Goal: Book appointment/travel/reservation

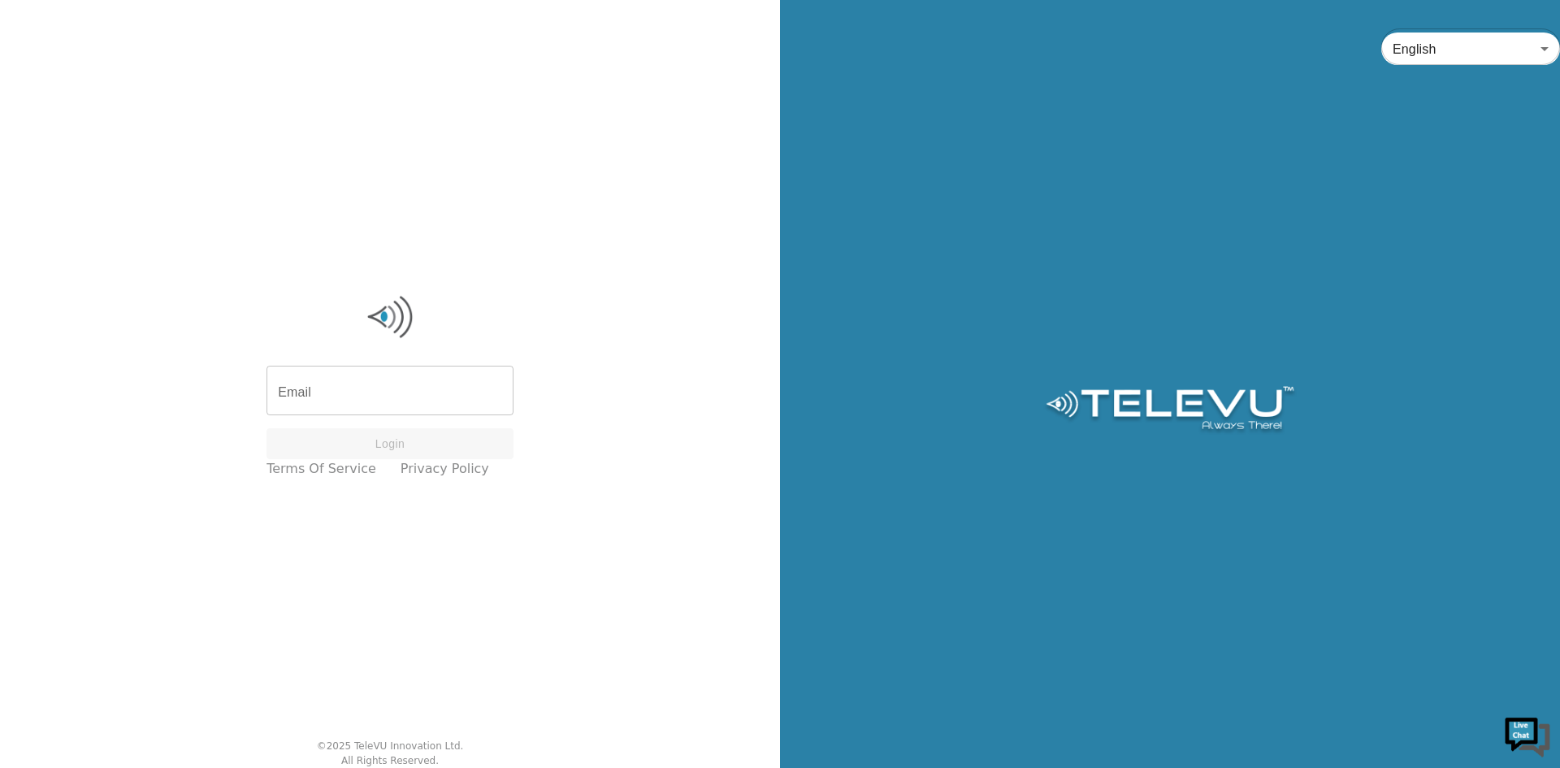
click at [336, 373] on input "Email" at bounding box center [389, 392] width 247 height 45
type input "[EMAIL_ADDRESS][DOMAIN_NAME]"
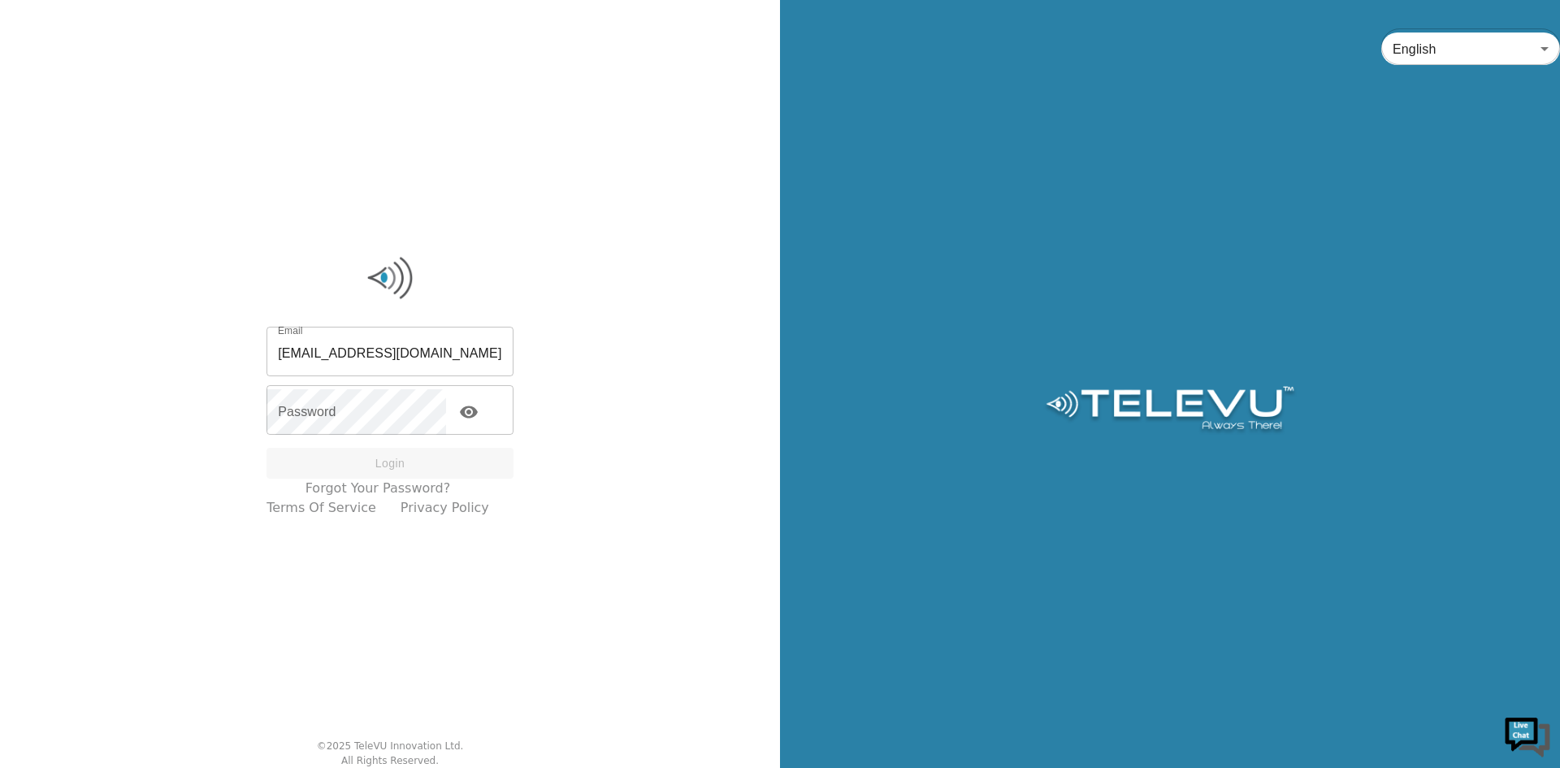
click at [364, 436] on div "Email [EMAIL_ADDRESS][DOMAIN_NAME] Email Password Password Login" at bounding box center [389, 405] width 247 height 149
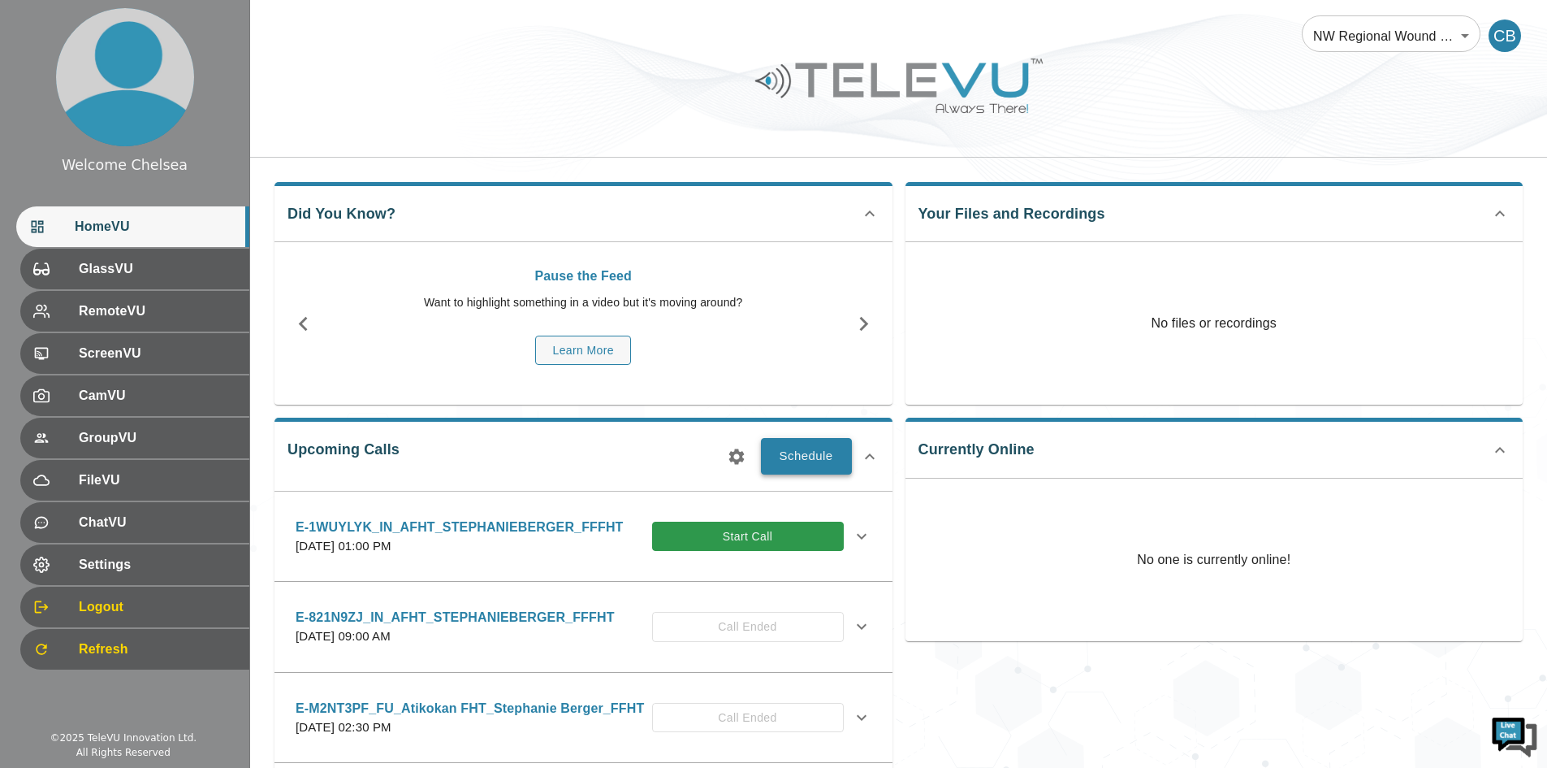
click at [824, 457] on button "Schedule" at bounding box center [806, 456] width 91 height 36
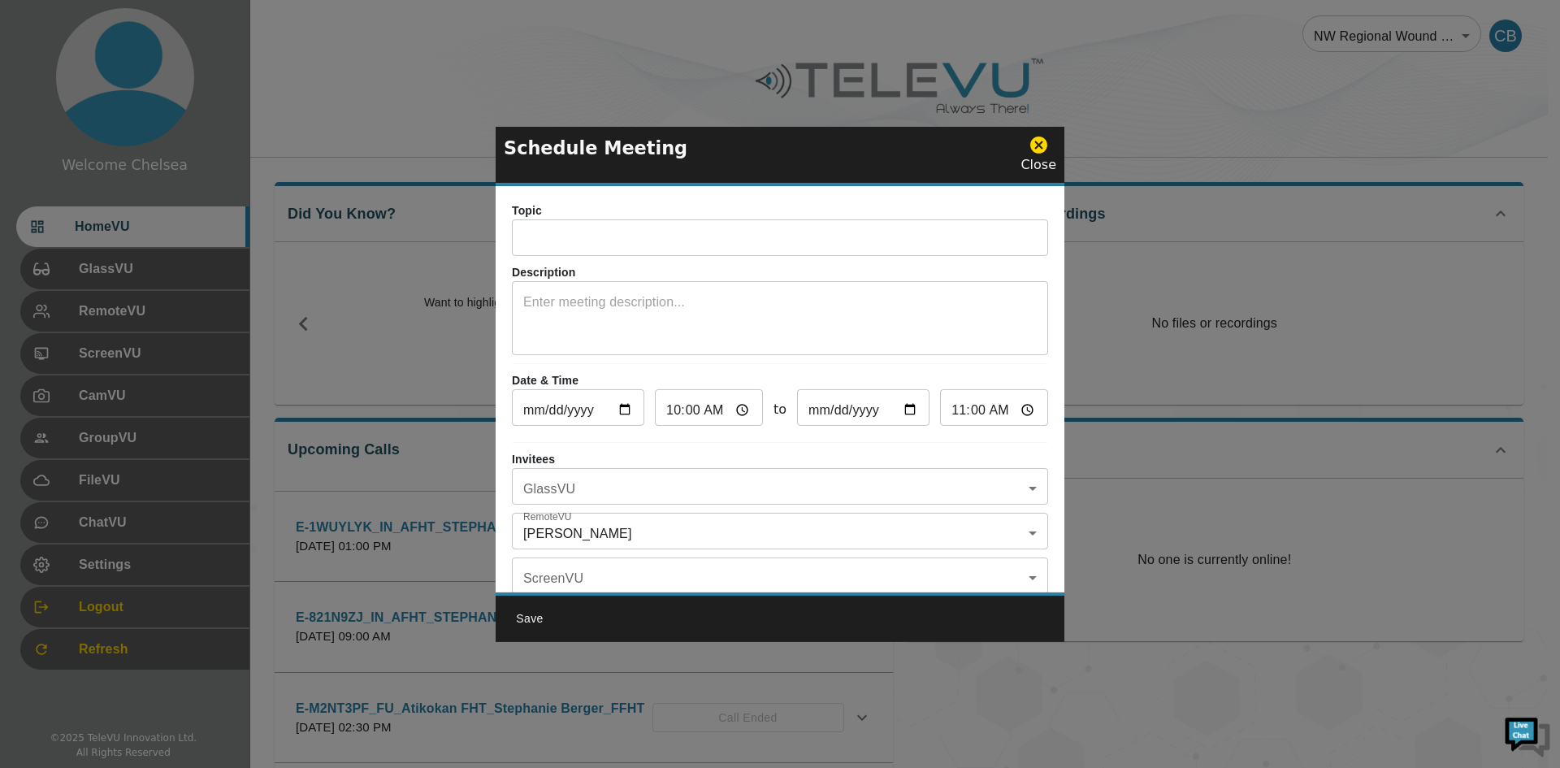
click at [663, 252] on input "text" at bounding box center [780, 239] width 536 height 32
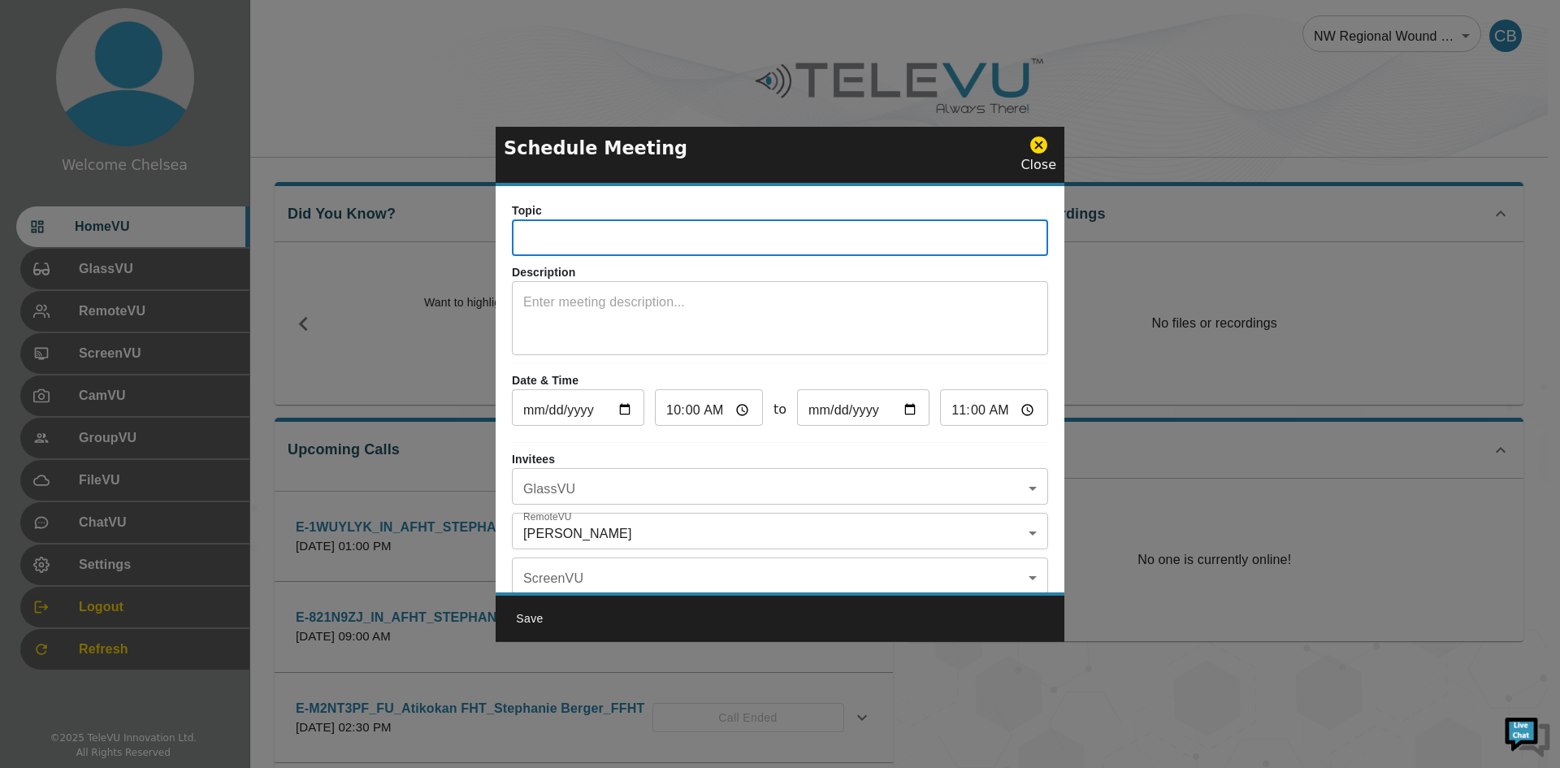
paste input "E-RS66YE9"
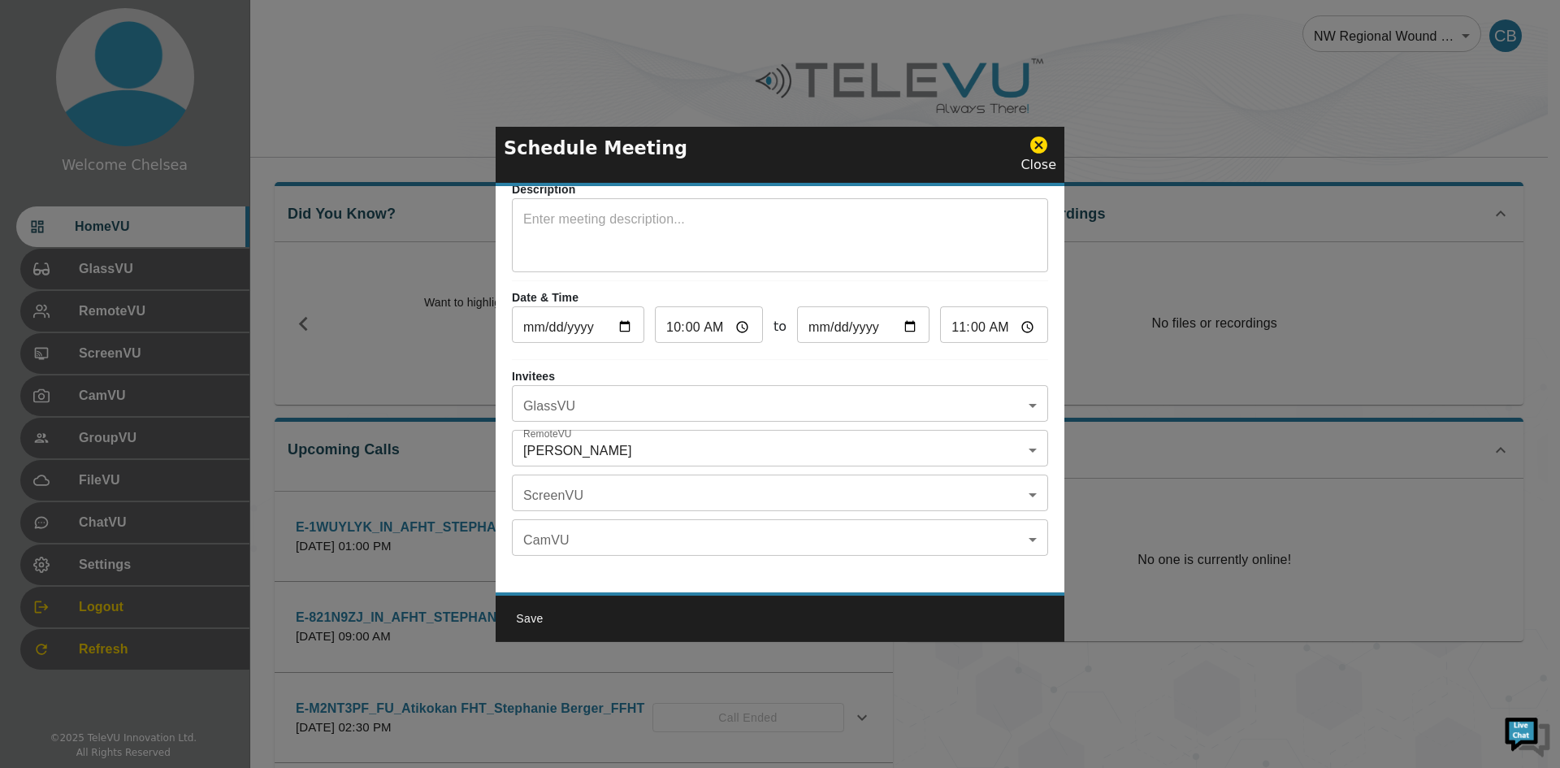
scroll to position [95, 0]
type input "E-RS66YE9 _IN_AFHT_Stephanie Berger_FFHT"
click at [595, 310] on input "[DATE]" at bounding box center [578, 326] width 132 height 32
click at [614, 315] on input "[DATE]" at bounding box center [578, 326] width 132 height 32
click at [569, 389] on body "Welcome Chelsea HomeVU GlassVU RemoteVU ScreenVU CamVU GroupVU FileVU ChatVU Se…" at bounding box center [780, 527] width 1560 height 1055
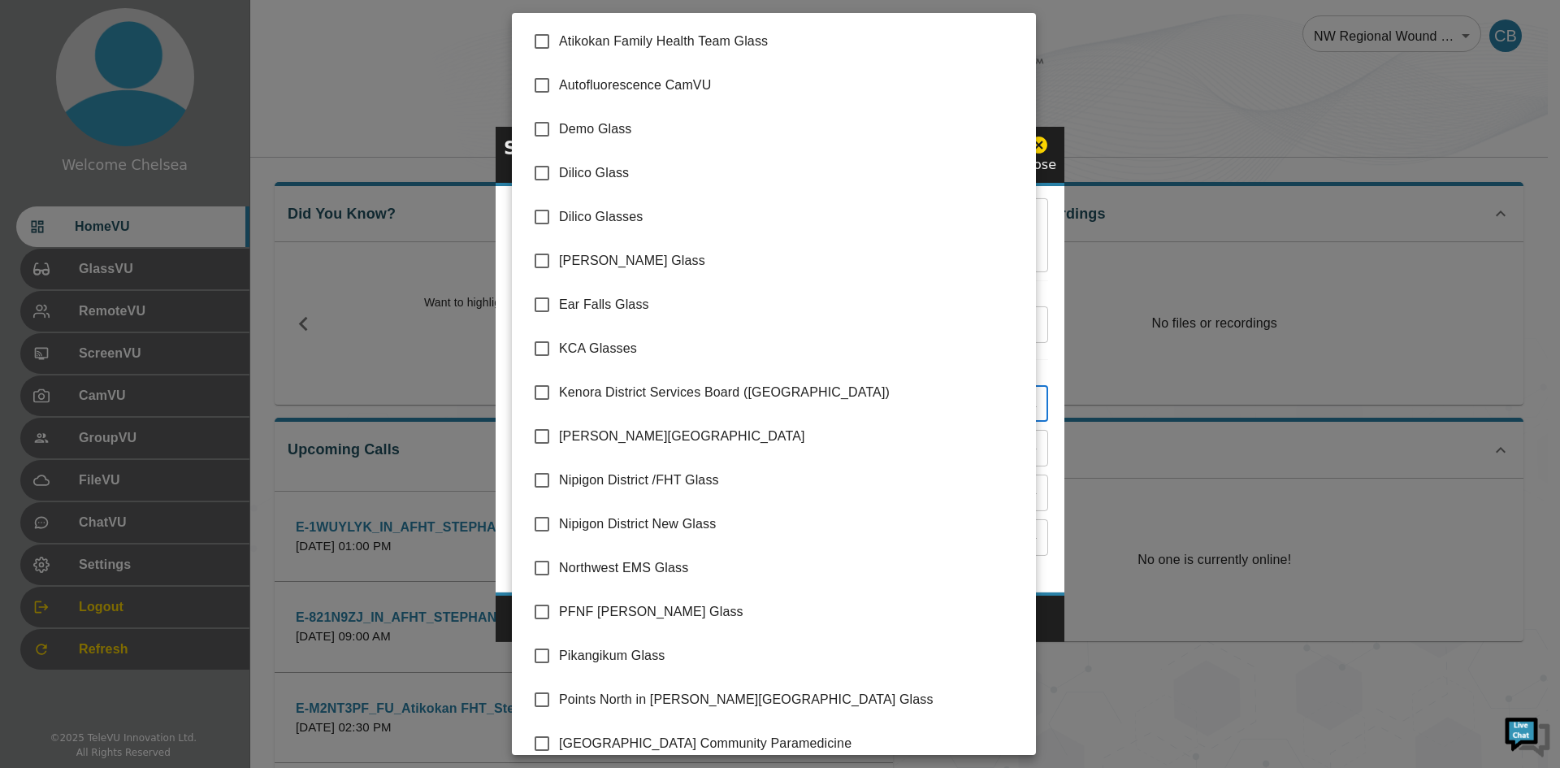
click at [1169, 295] on div at bounding box center [780, 384] width 1560 height 768
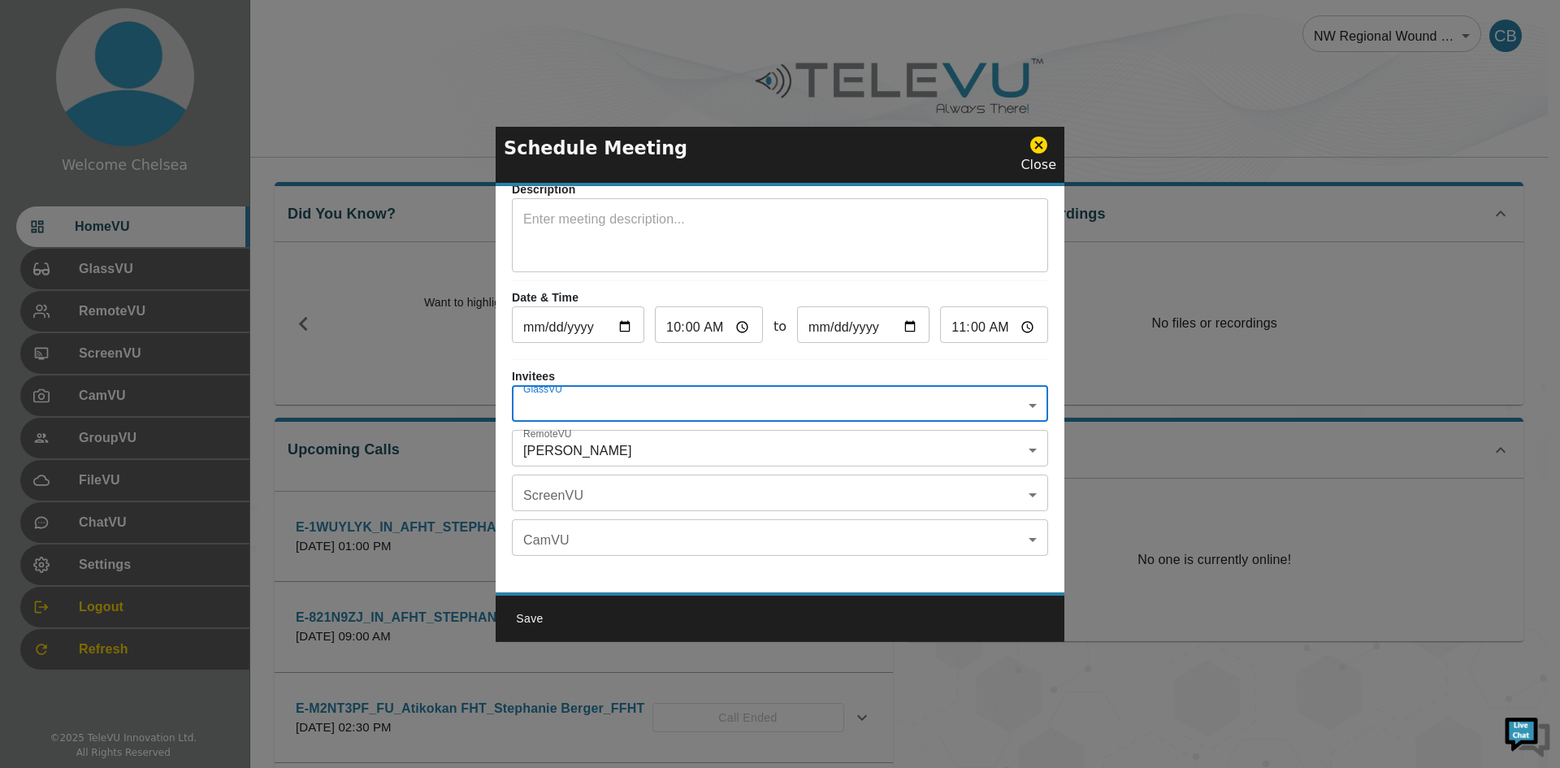
click at [623, 319] on input "[DATE]" at bounding box center [578, 326] width 132 height 32
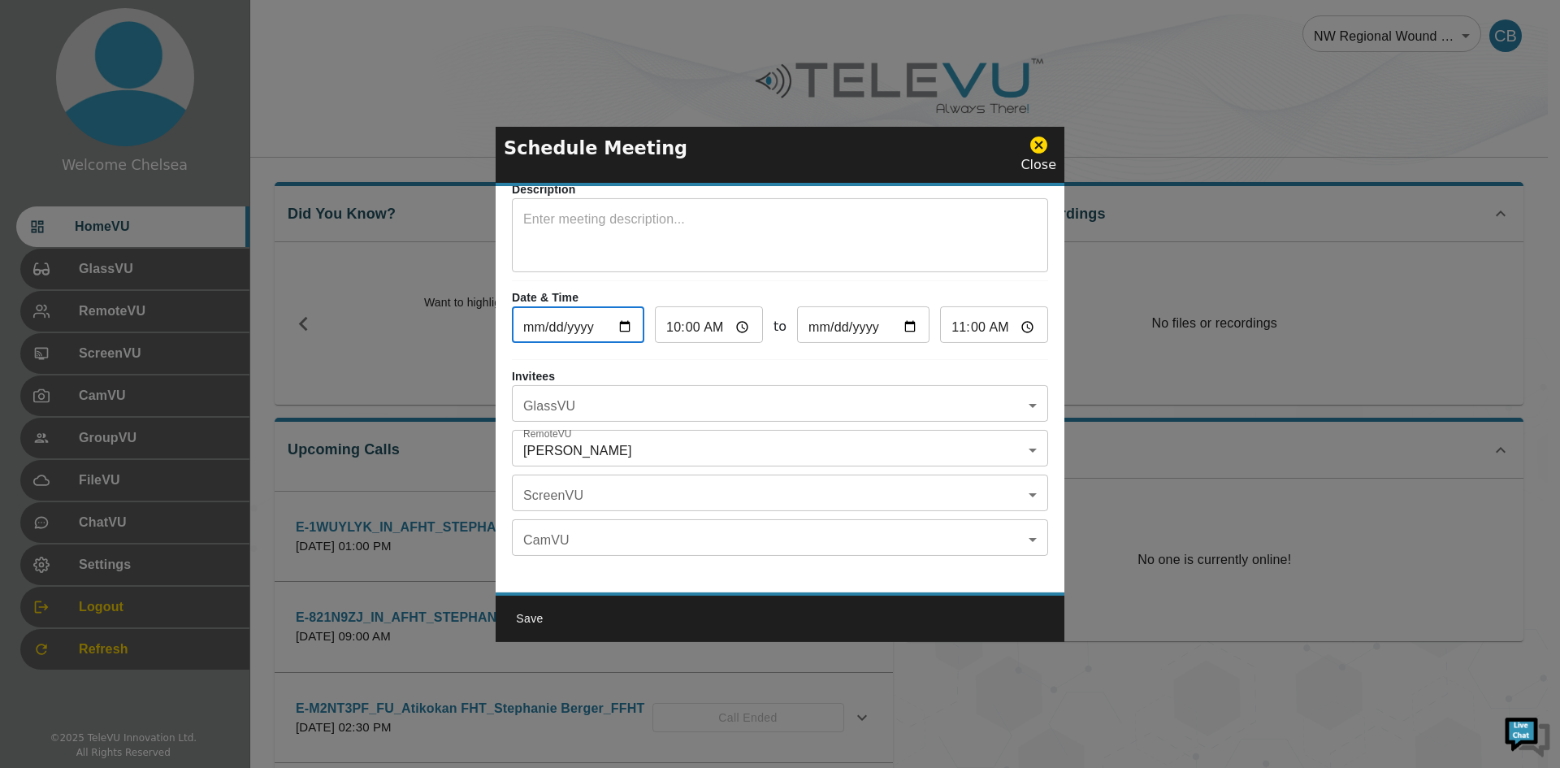
type input "[DATE]"
click at [713, 310] on input "10:00" at bounding box center [709, 326] width 108 height 32
click at [738, 311] on input "10:00" at bounding box center [709, 326] width 108 height 32
type input "03:00"
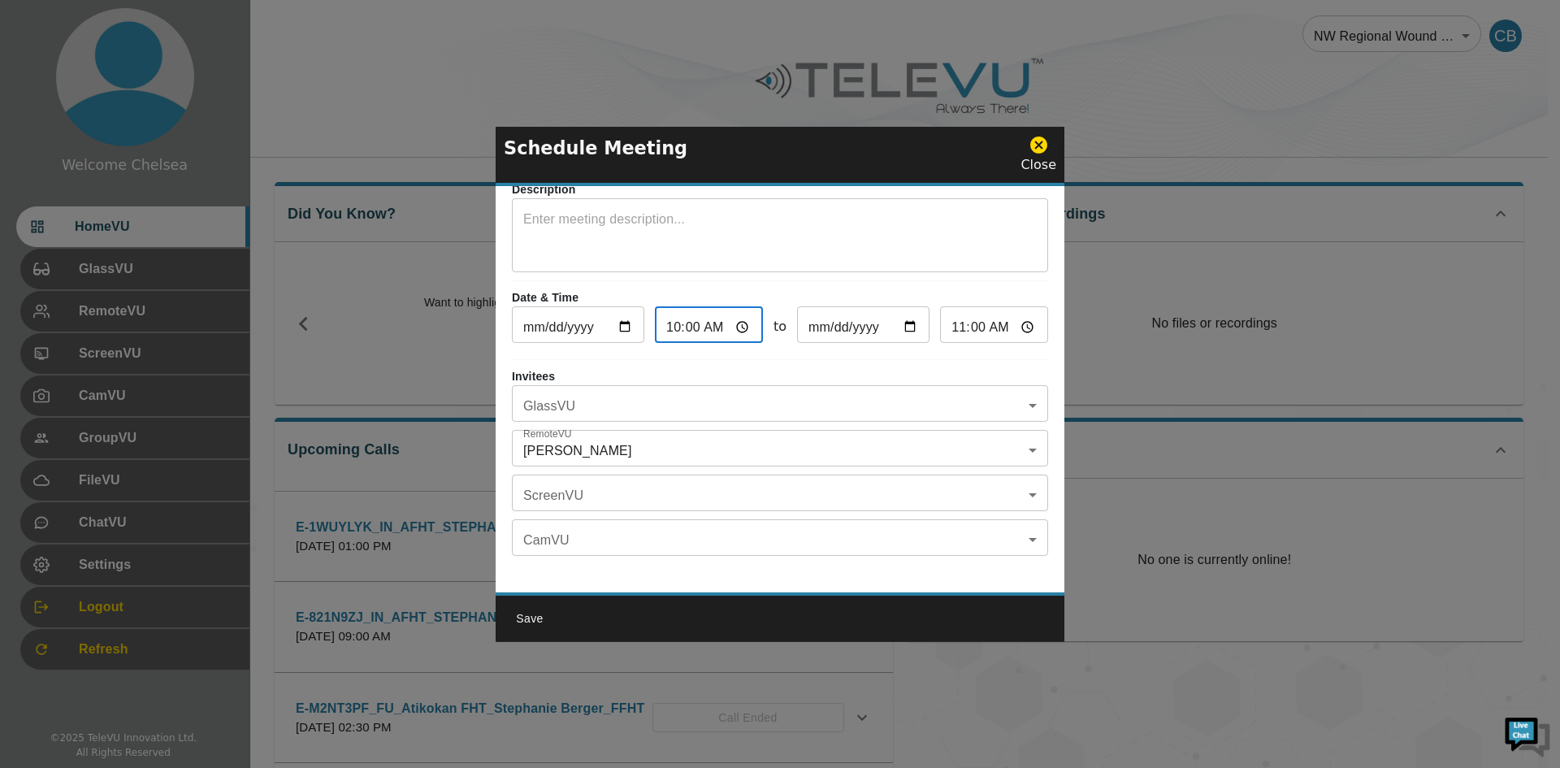
type input "04:00"
type input "15:00"
type input "16:00"
type input "15:00"
click at [899, 335] on div "Date & Time [DATE] ​ 15:00 ​ to [DATE] ​ 16:00 ​" at bounding box center [780, 320] width 536 height 62
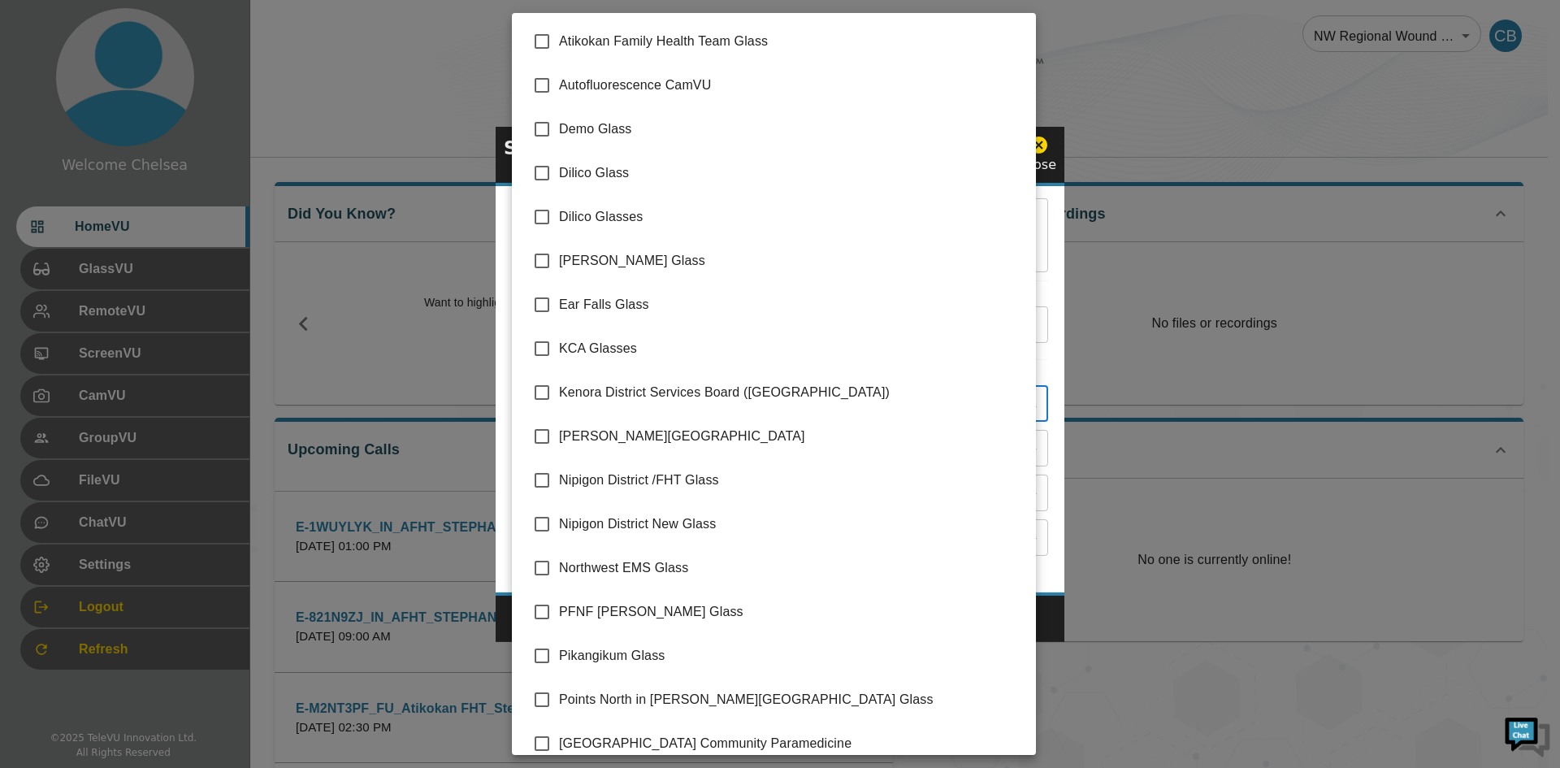
click at [589, 391] on body "Welcome Chelsea HomeVU GlassVU RemoteVU ScreenVU CamVU GroupVU FileVU ChatVU Se…" at bounding box center [780, 527] width 1560 height 1055
click at [1102, 345] on div at bounding box center [780, 384] width 1560 height 768
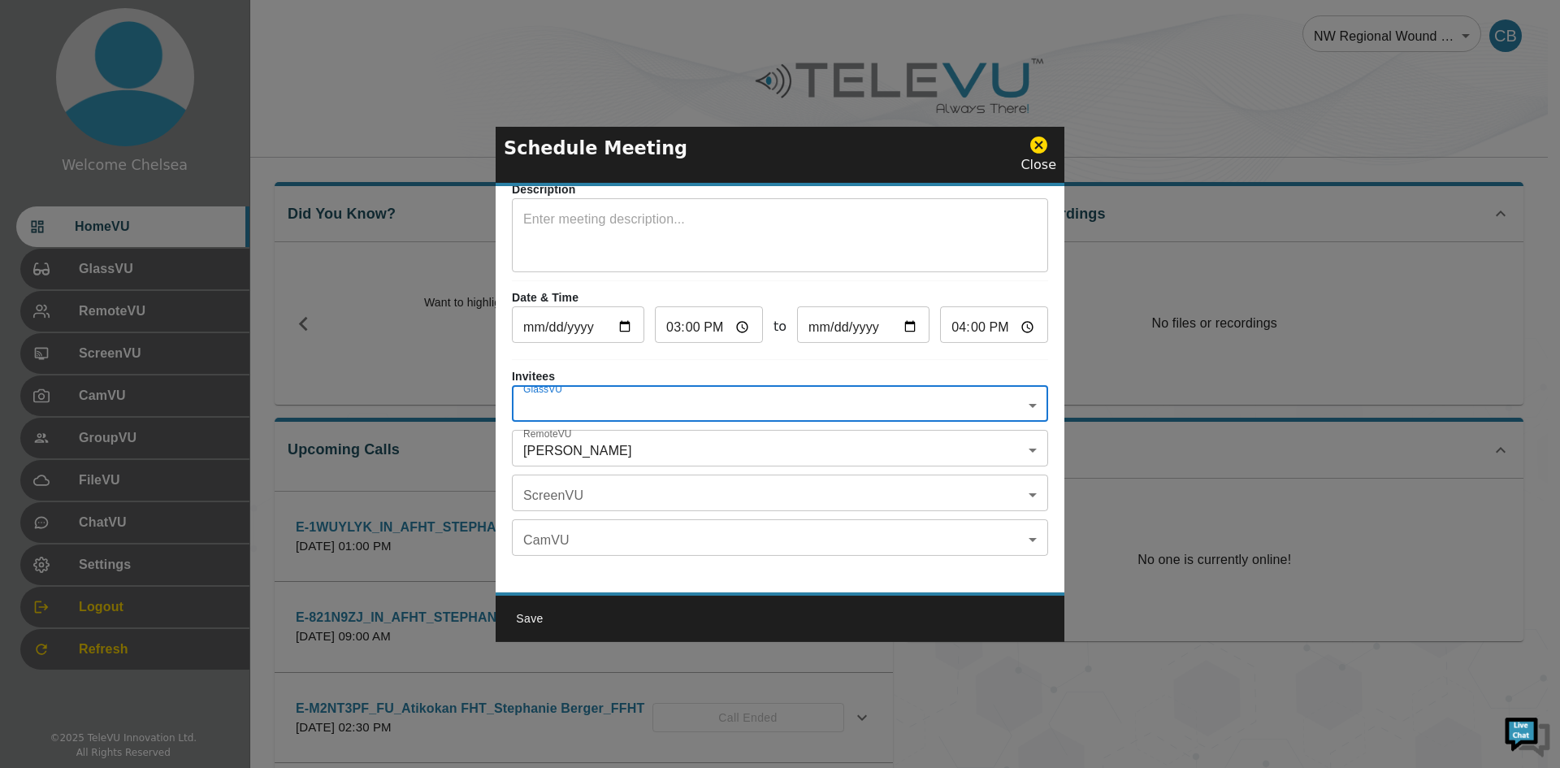
click at [586, 390] on body "Welcome Chelsea HomeVU GlassVU RemoteVU ScreenVU CamVU GroupVU FileVU ChatVU Se…" at bounding box center [780, 527] width 1560 height 1055
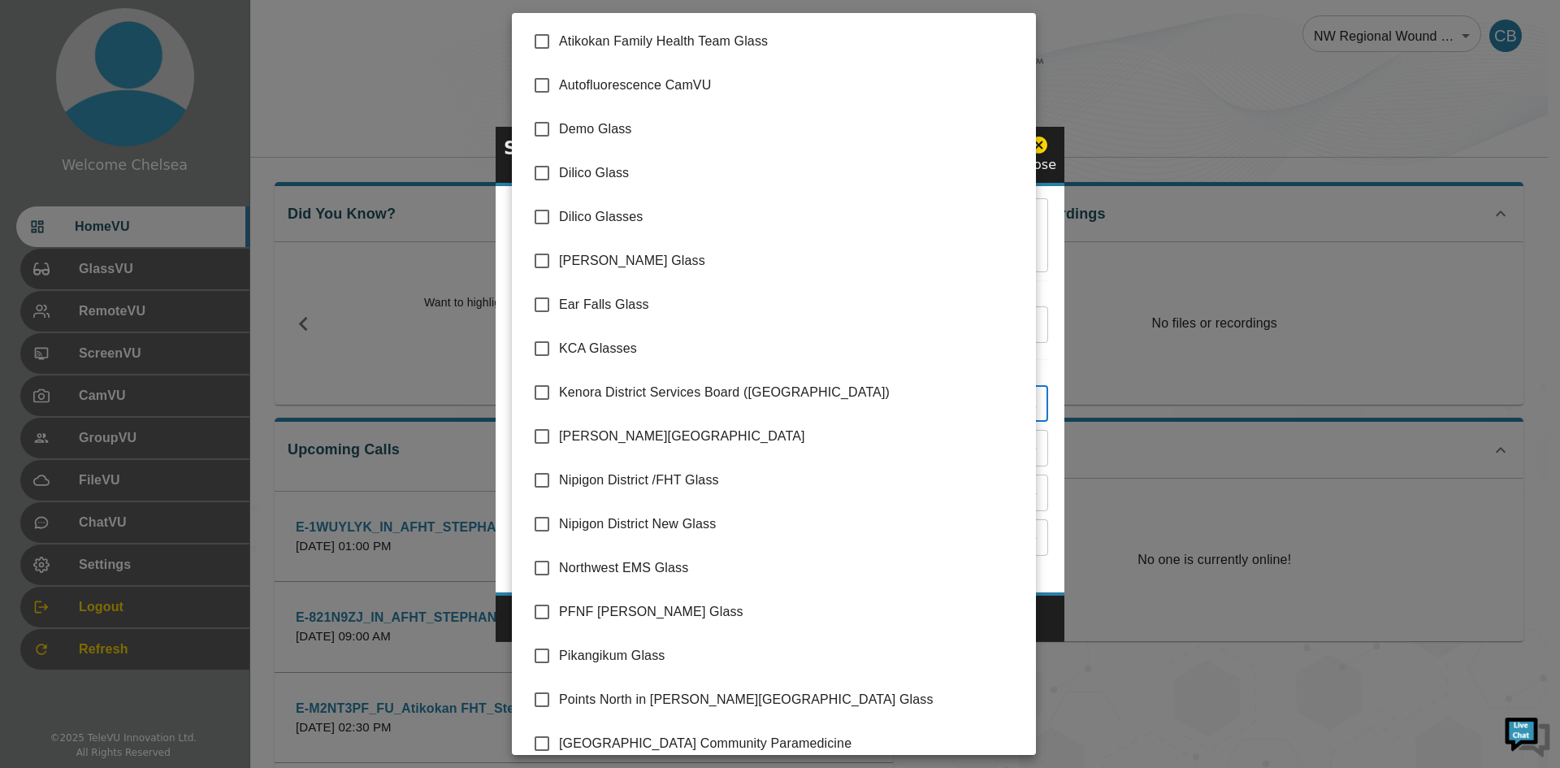
click at [680, 51] on li "Atikokan Family Health Team Glass" at bounding box center [774, 41] width 524 height 44
type input "Atikokan Family Health Team Glass"
checkbox input "true"
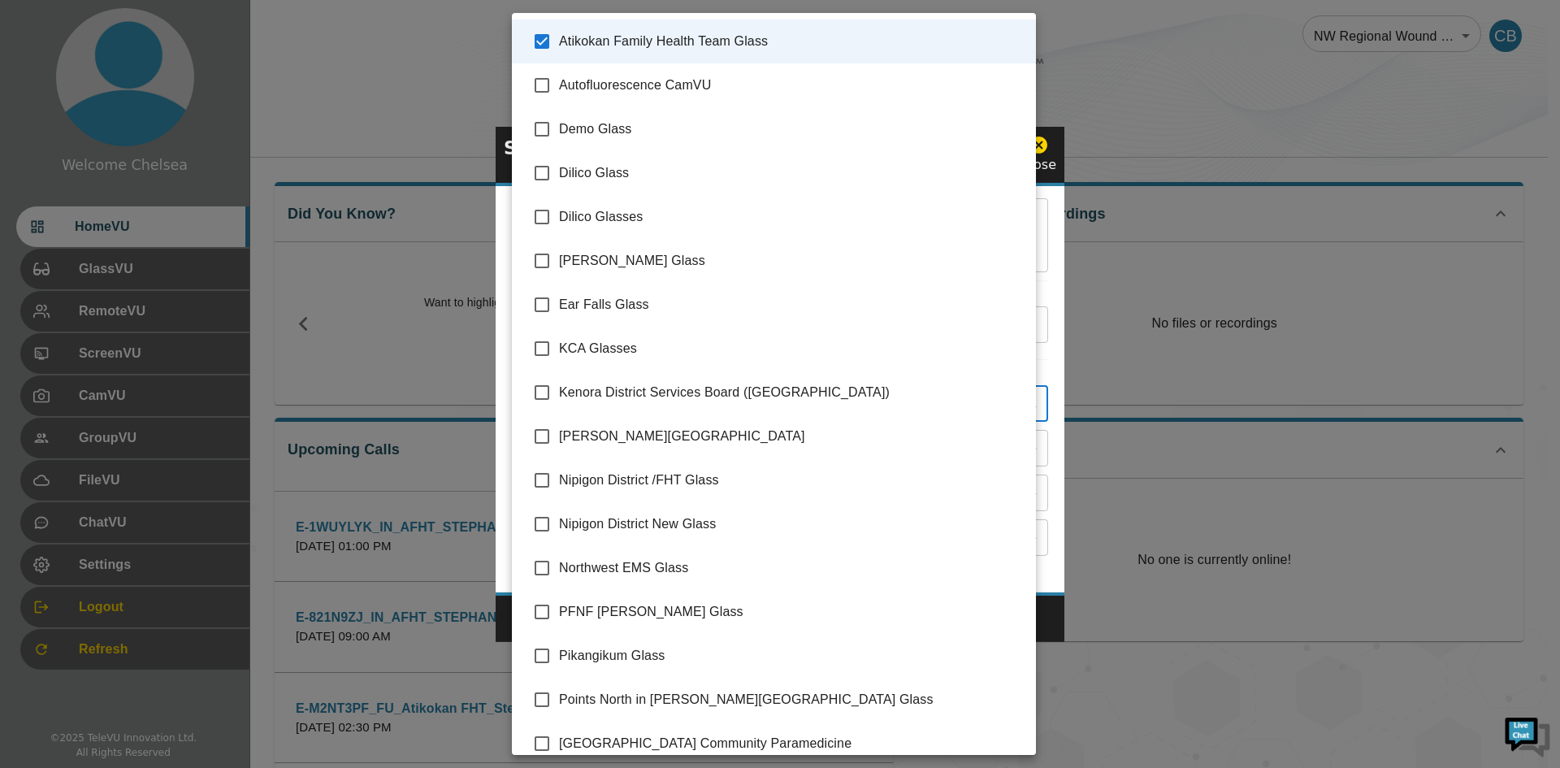
click at [1228, 247] on div at bounding box center [780, 384] width 1560 height 768
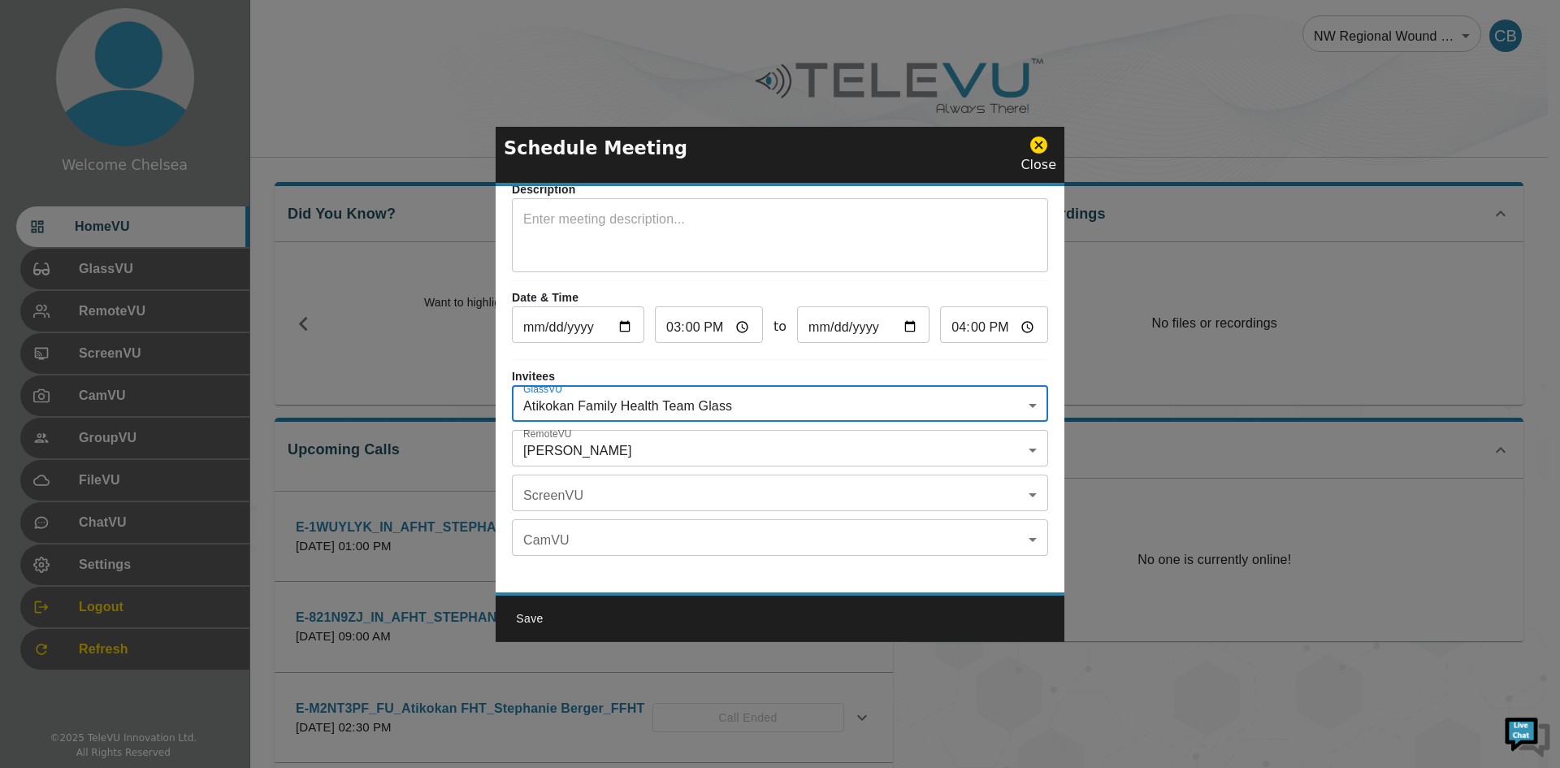
click at [576, 439] on body "Welcome Chelsea HomeVU GlassVU RemoteVU ScreenVU CamVU GroupVU FileVU ChatVU Se…" at bounding box center [780, 527] width 1560 height 1055
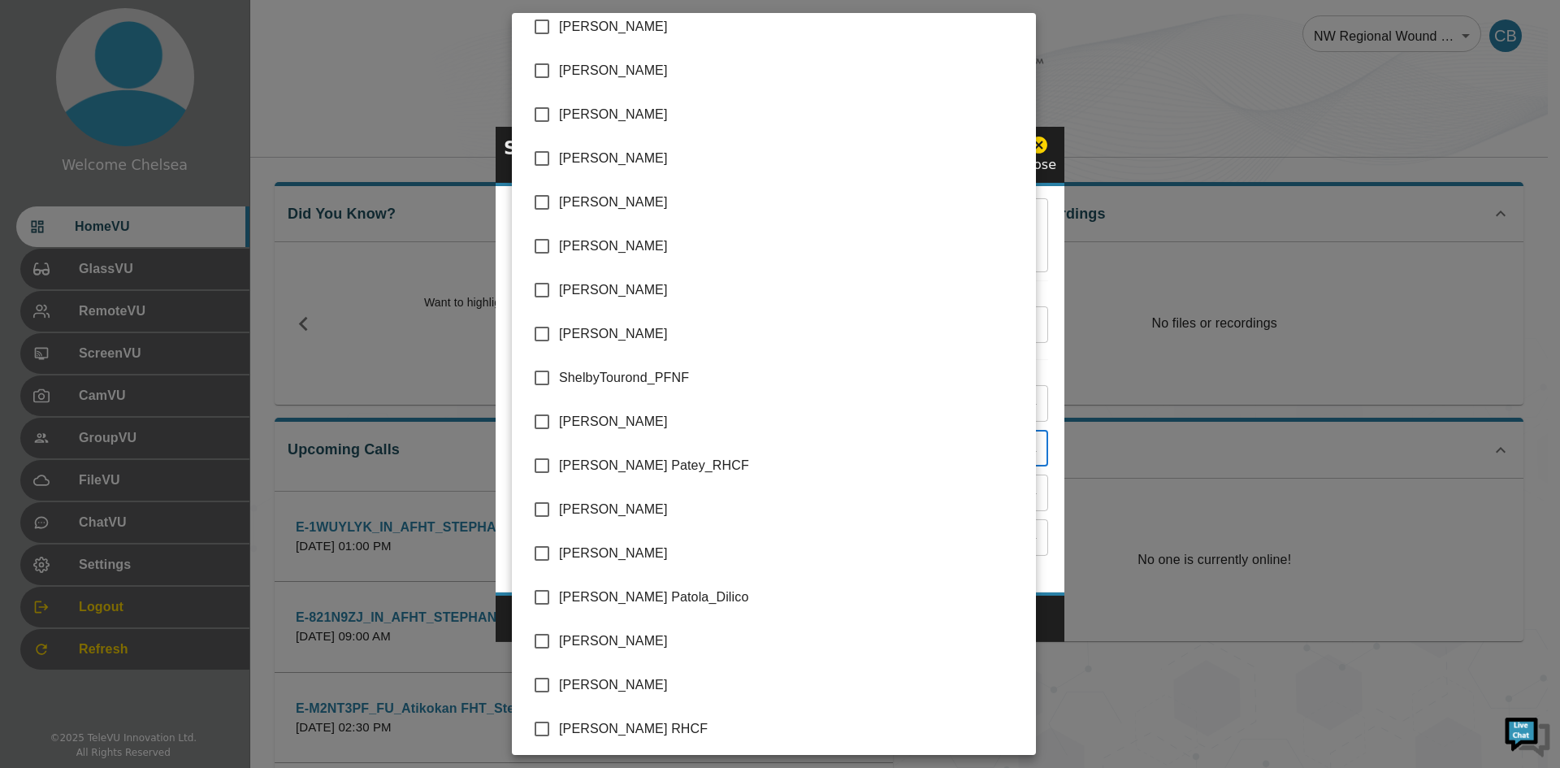
scroll to position [3736, 0]
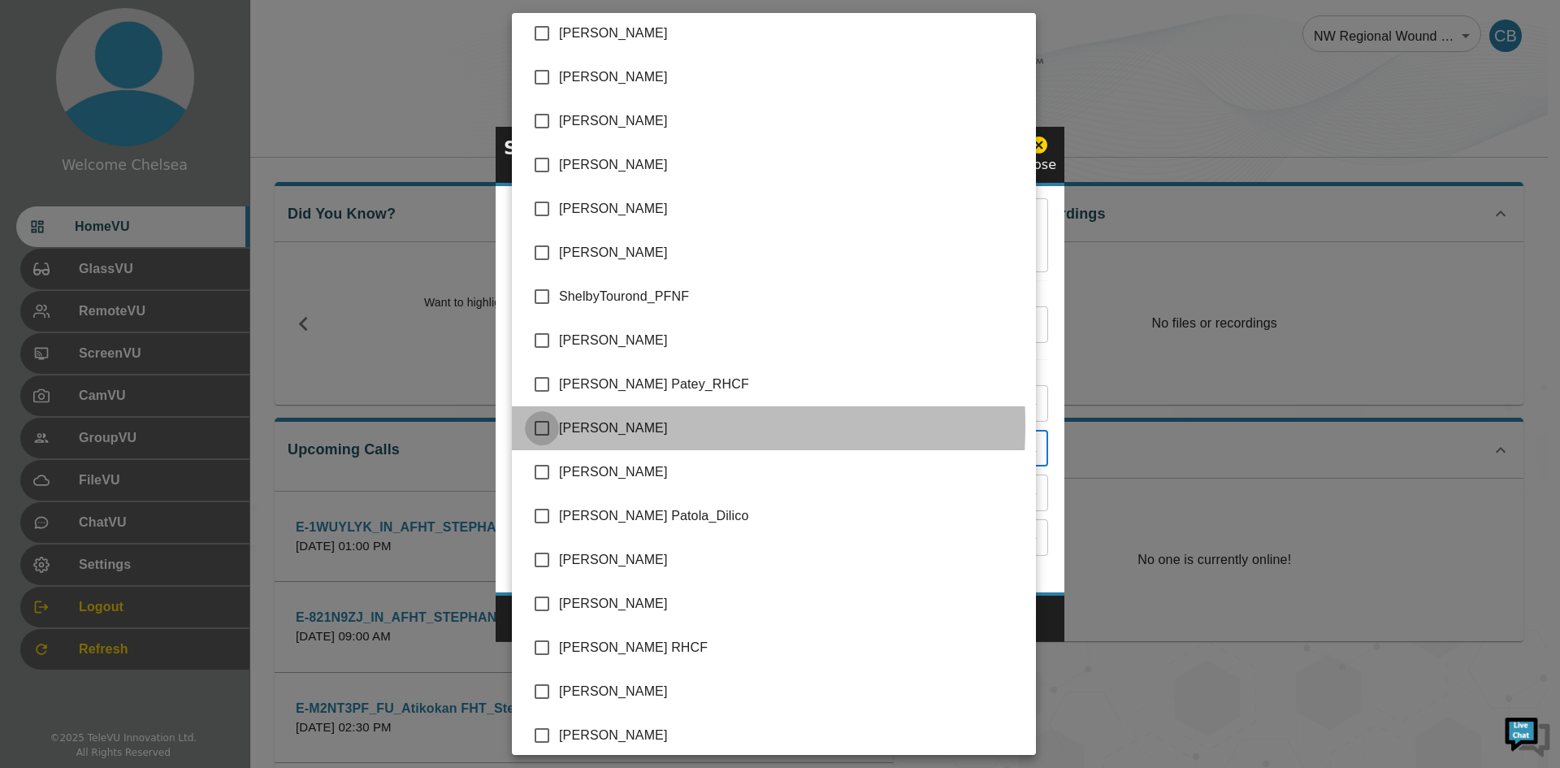
click at [546, 426] on input "checkbox" at bounding box center [542, 428] width 34 height 34
checkbox input "true"
type input "[PERSON_NAME],[PERSON_NAME]"
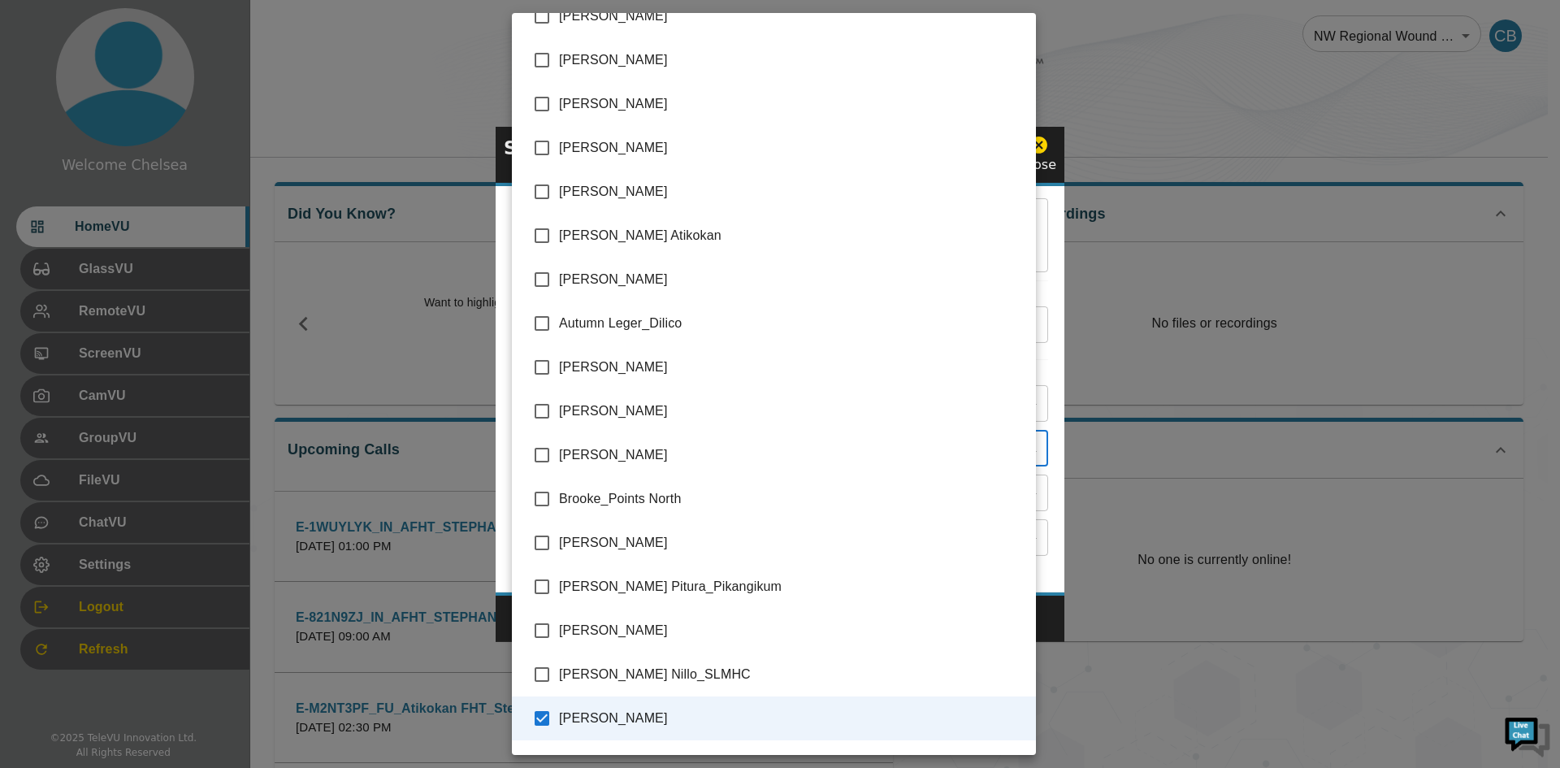
scroll to position [0, 0]
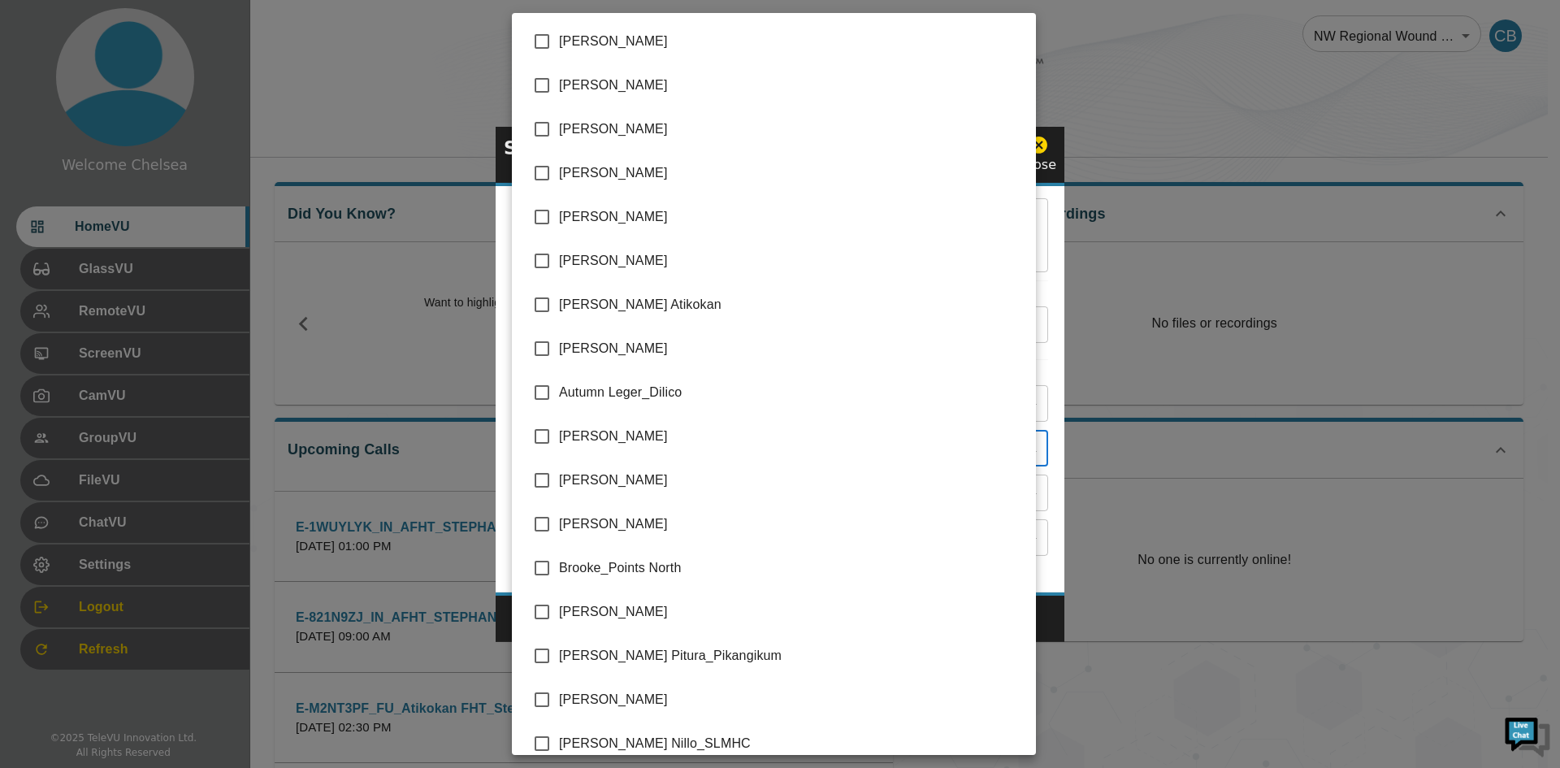
click at [1153, 204] on div at bounding box center [780, 384] width 1560 height 768
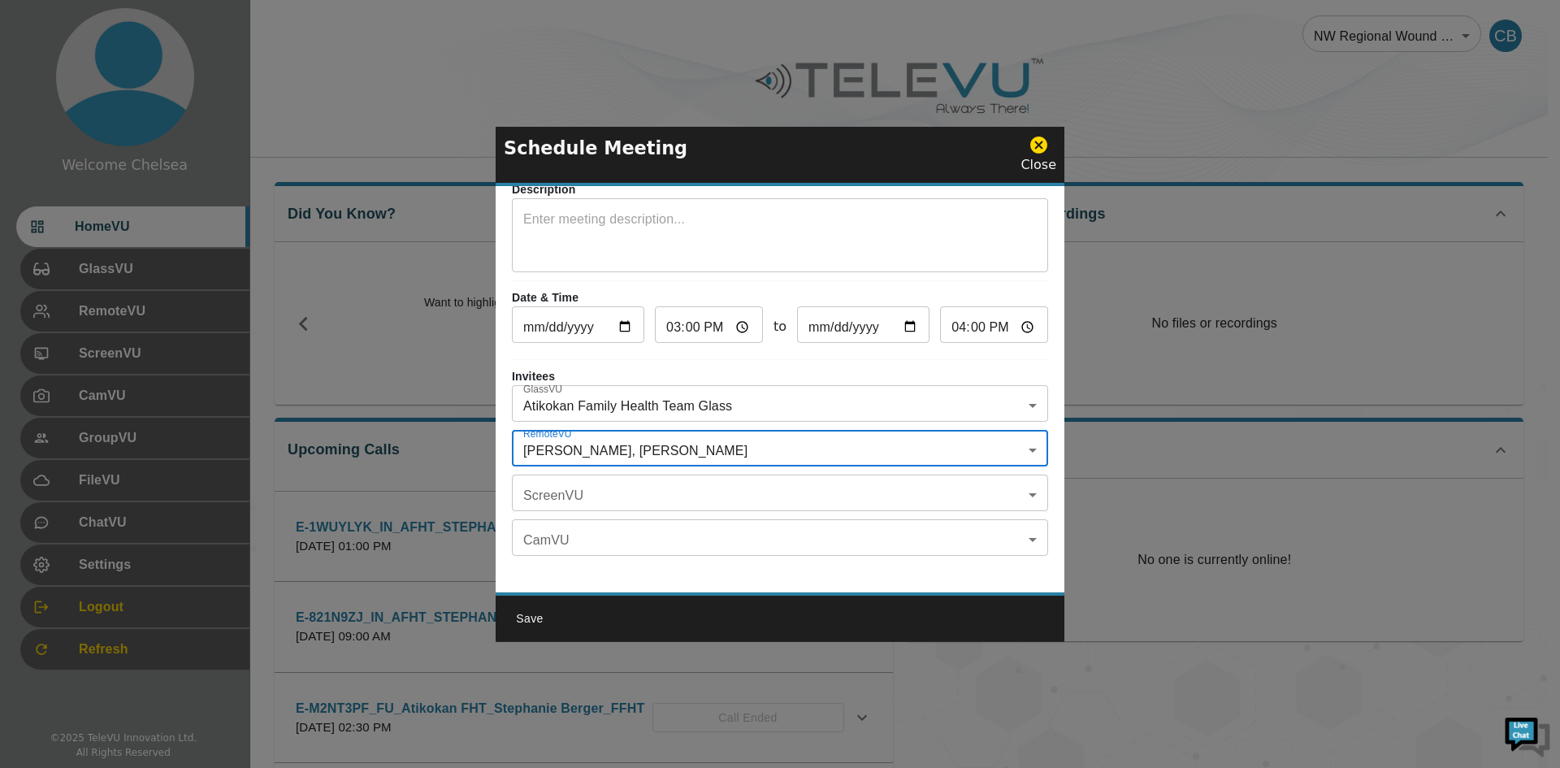
click at [796, 494] on body "Welcome Chelsea HomeVU GlassVU RemoteVU ScreenVU CamVU GroupVU FileVU ChatVU Se…" at bounding box center [780, 527] width 1560 height 1055
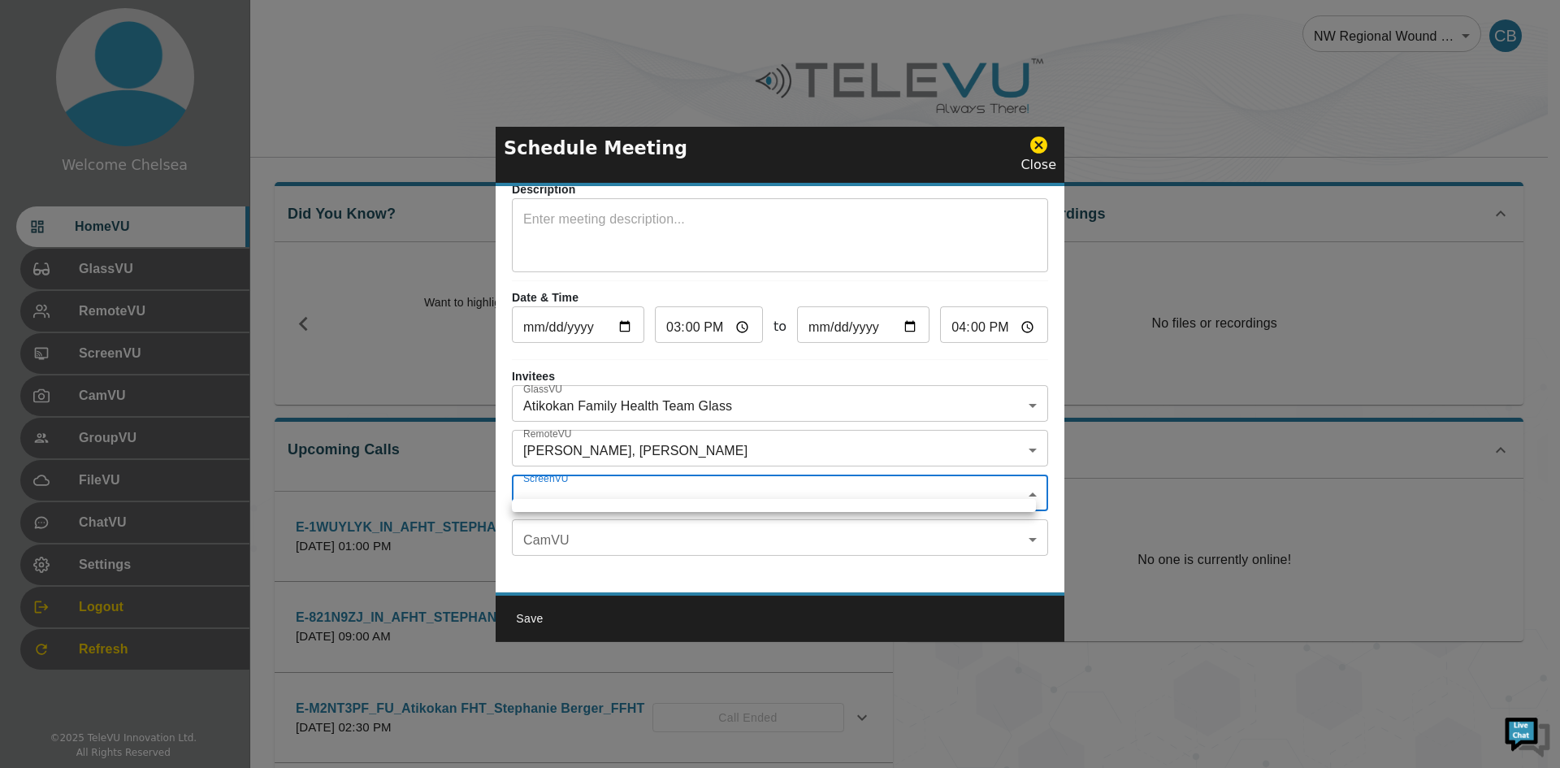
click at [754, 535] on div at bounding box center [780, 384] width 1560 height 768
click at [754, 535] on body "Welcome Chelsea HomeVU GlassVU RemoteVU ScreenVU CamVU GroupVU FileVU ChatVU Se…" at bounding box center [780, 527] width 1560 height 1055
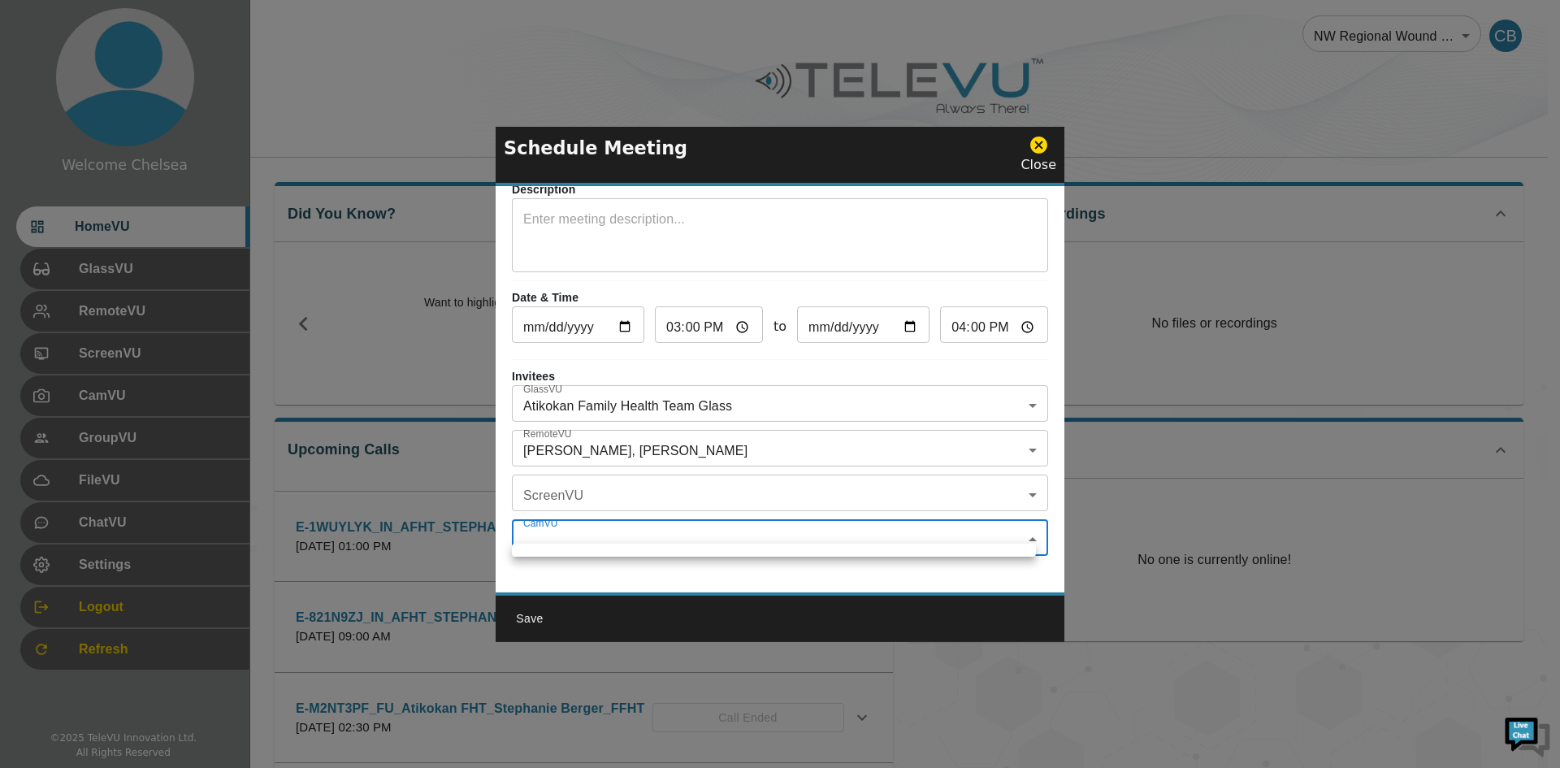
click at [690, 573] on div at bounding box center [780, 384] width 1560 height 768
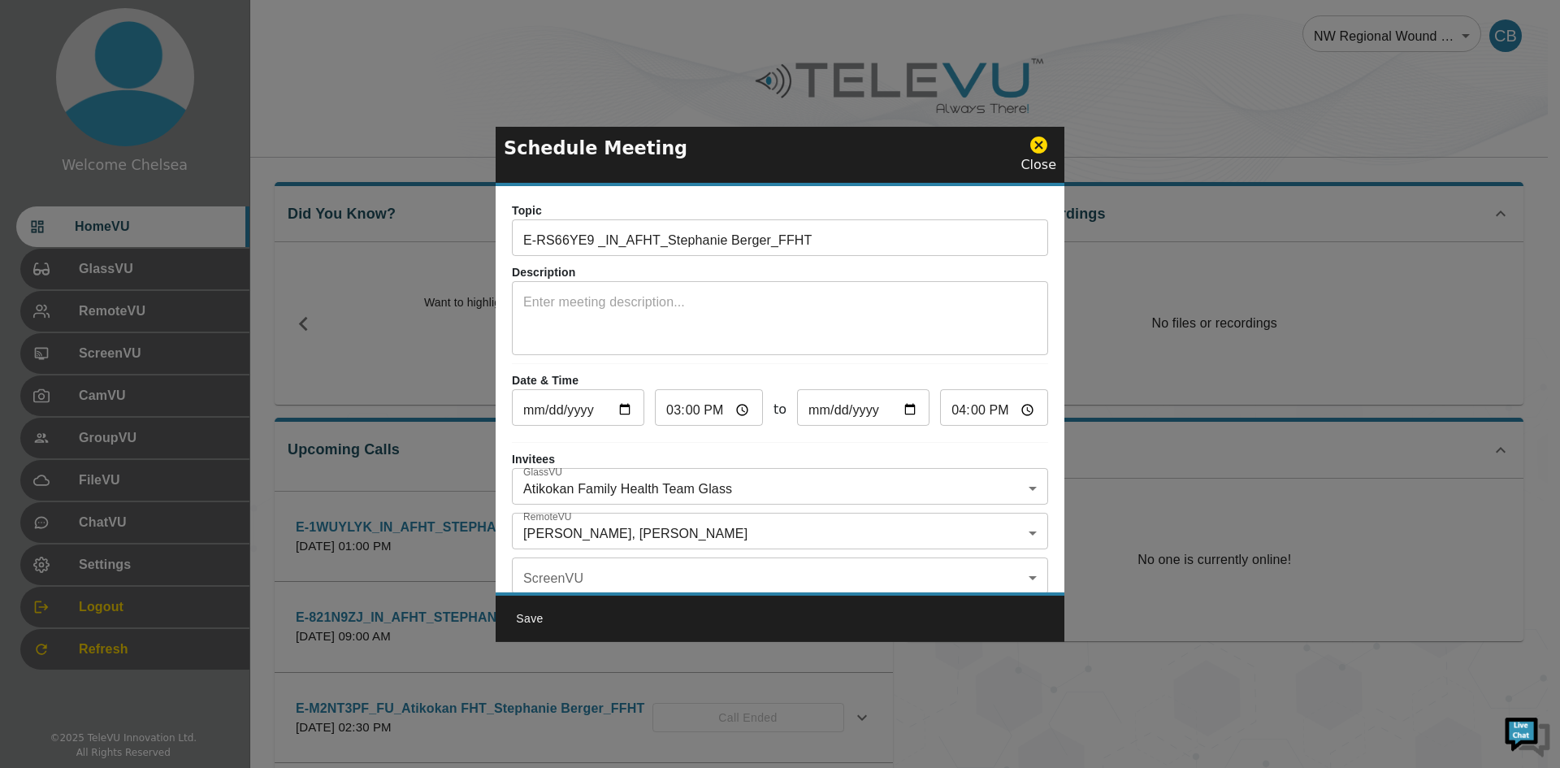
click at [534, 611] on button "Save" at bounding box center [530, 618] width 52 height 30
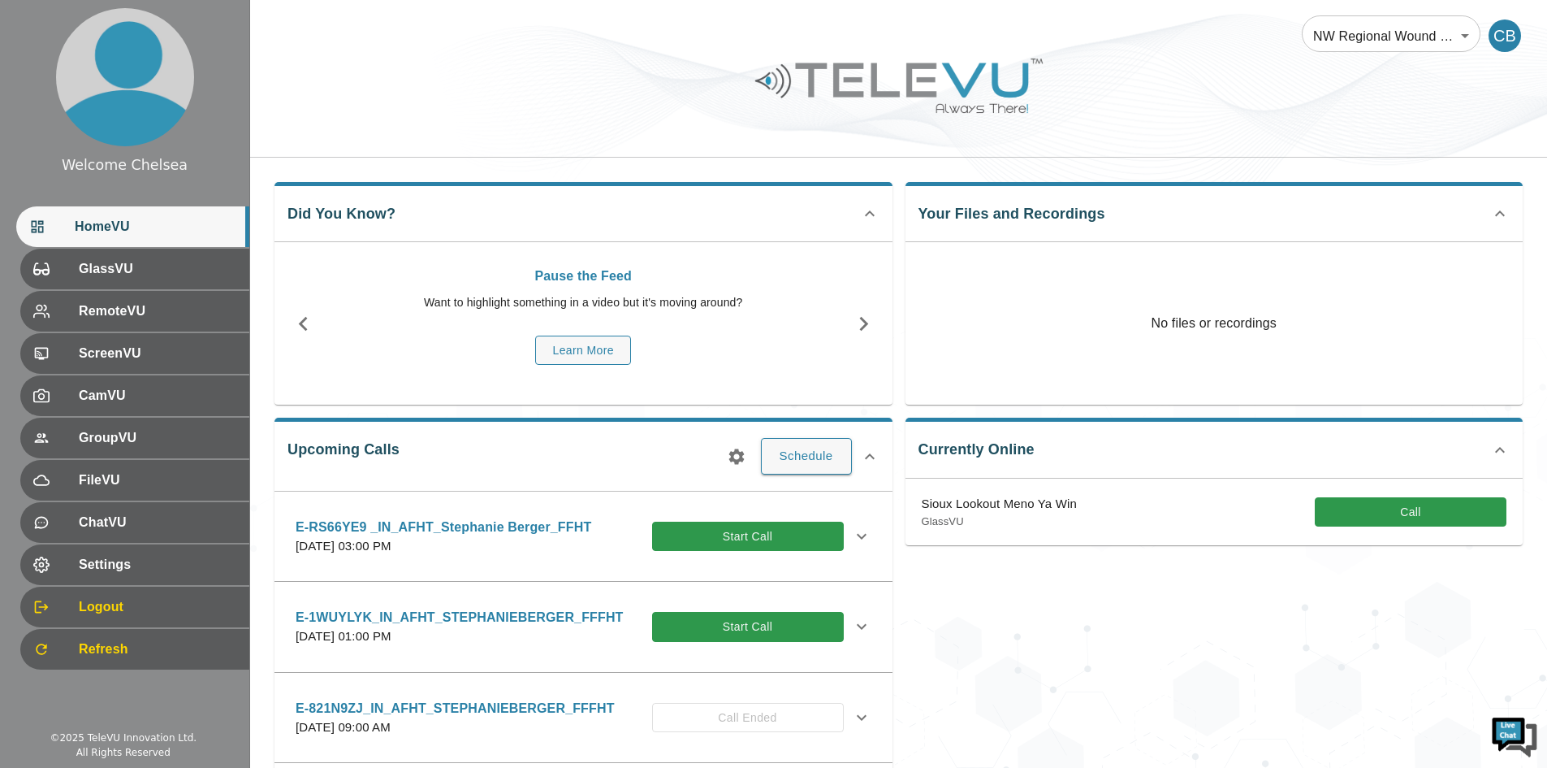
click at [1501, 39] on div "CB" at bounding box center [1505, 35] width 32 height 32
